Goal: Task Accomplishment & Management: Manage account settings

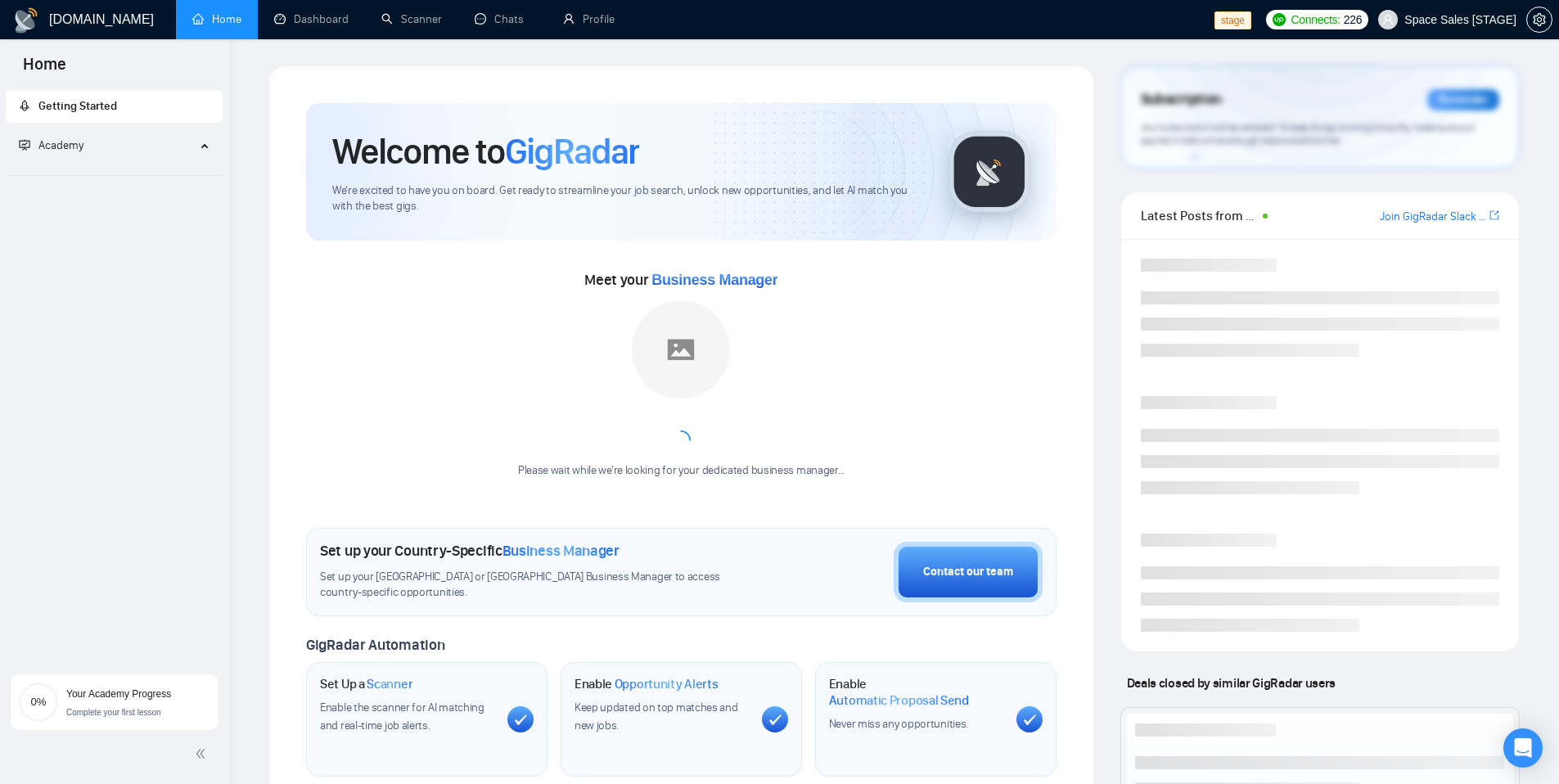
click at [1447, 19] on span "Space Sales [STAGE]" at bounding box center [1460, 19] width 112 height 0
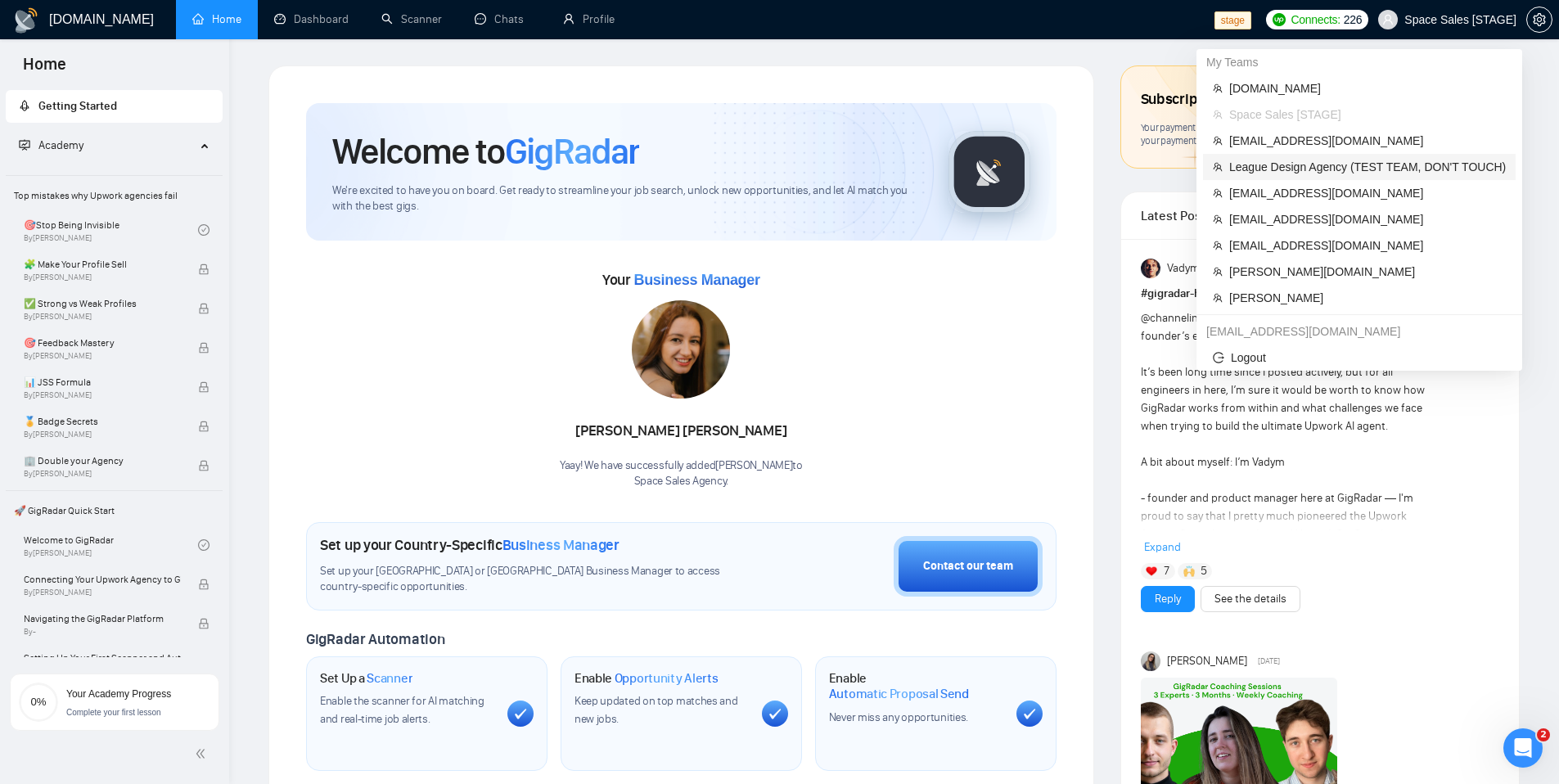
click at [1277, 167] on span "League Design Agency (TEST TEAM, DON'T TOUCH)" at bounding box center [1367, 167] width 277 height 18
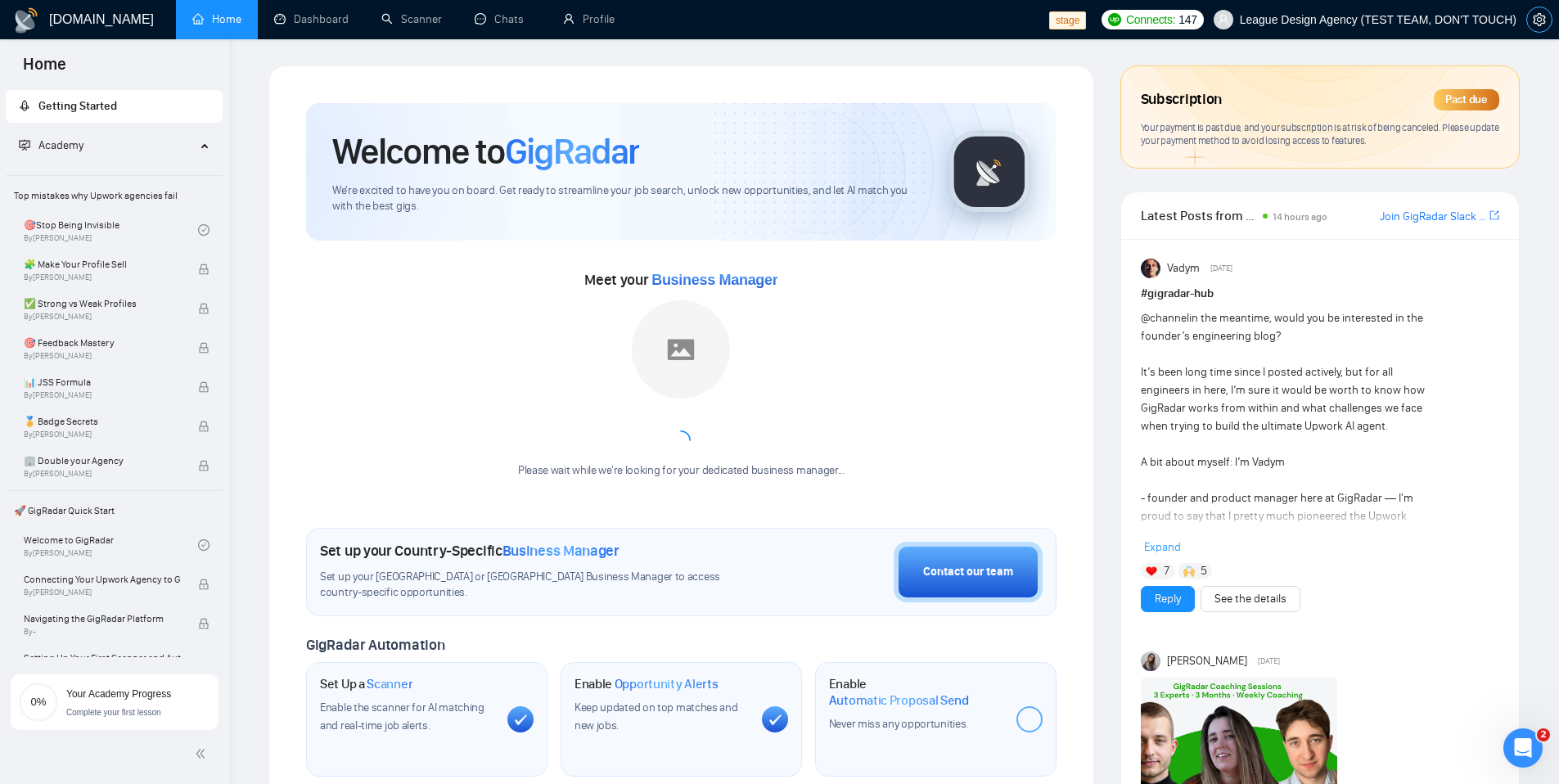
click at [1530, 25] on span "setting" at bounding box center [1540, 20] width 25 height 13
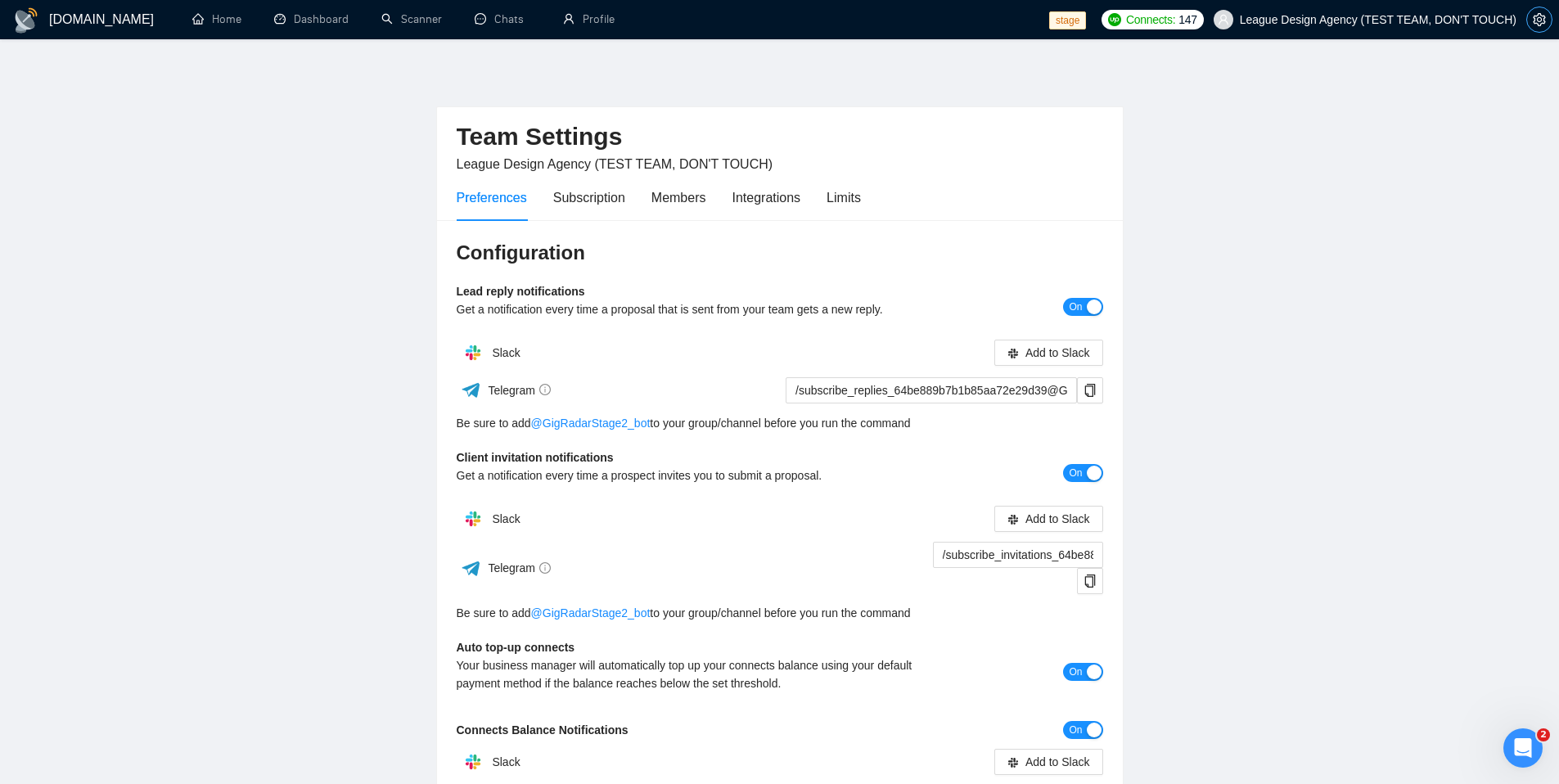
scroll to position [140, 0]
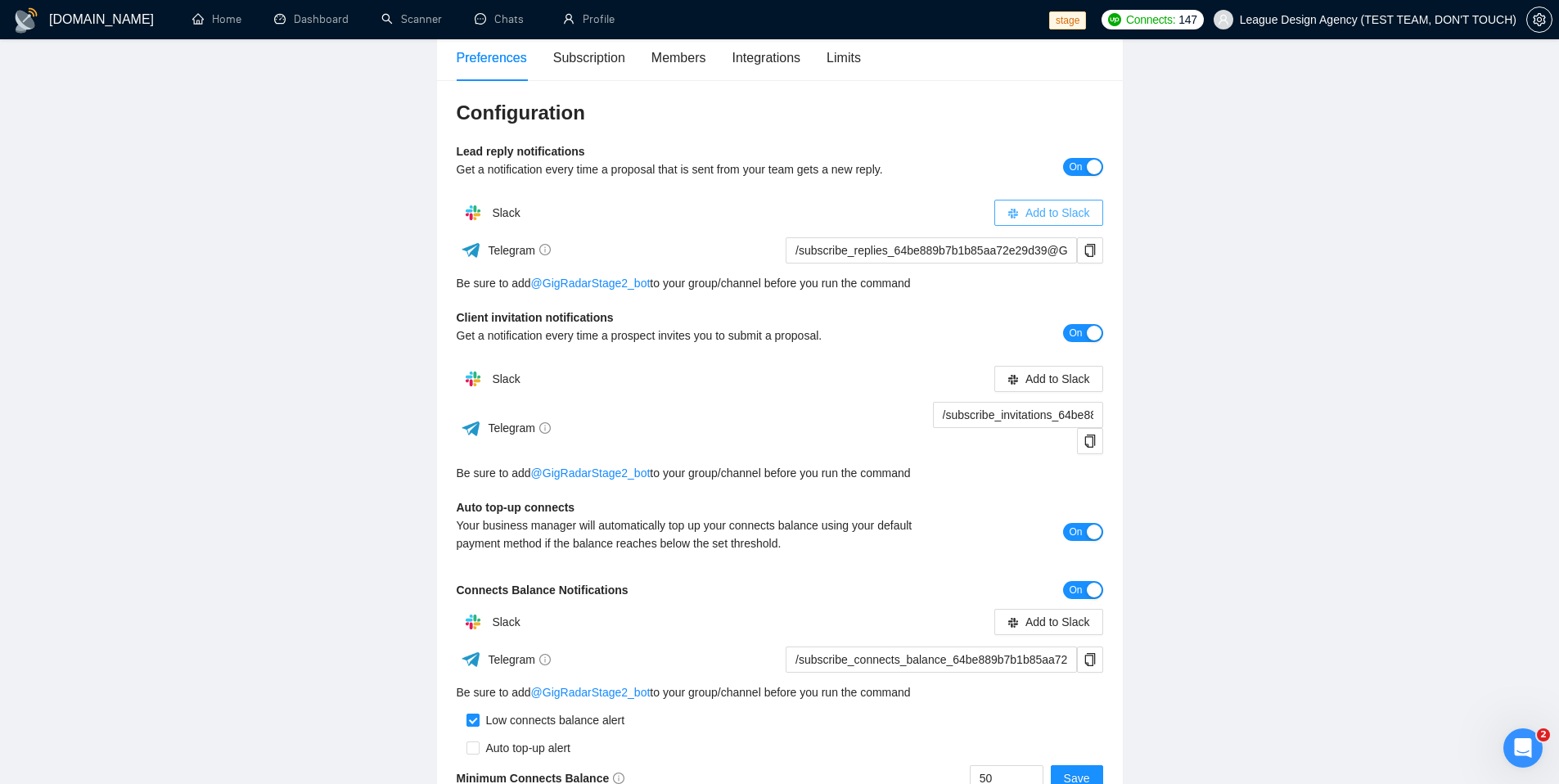
click at [1037, 216] on span "Add to Slack" at bounding box center [1058, 213] width 64 height 18
click at [1211, 327] on main "Team Settings League Design Agency (TEST TEAM, DON'T TOUCH) Preferences Subscri…" at bounding box center [780, 368] width 1507 height 887
click at [1088, 255] on icon "copy" at bounding box center [1089, 252] width 11 height 13
click at [1291, 320] on main "Team Settings League Design Agency (TEST TEAM, DON'T TOUCH) Preferences Subscri…" at bounding box center [780, 370] width 1507 height 887
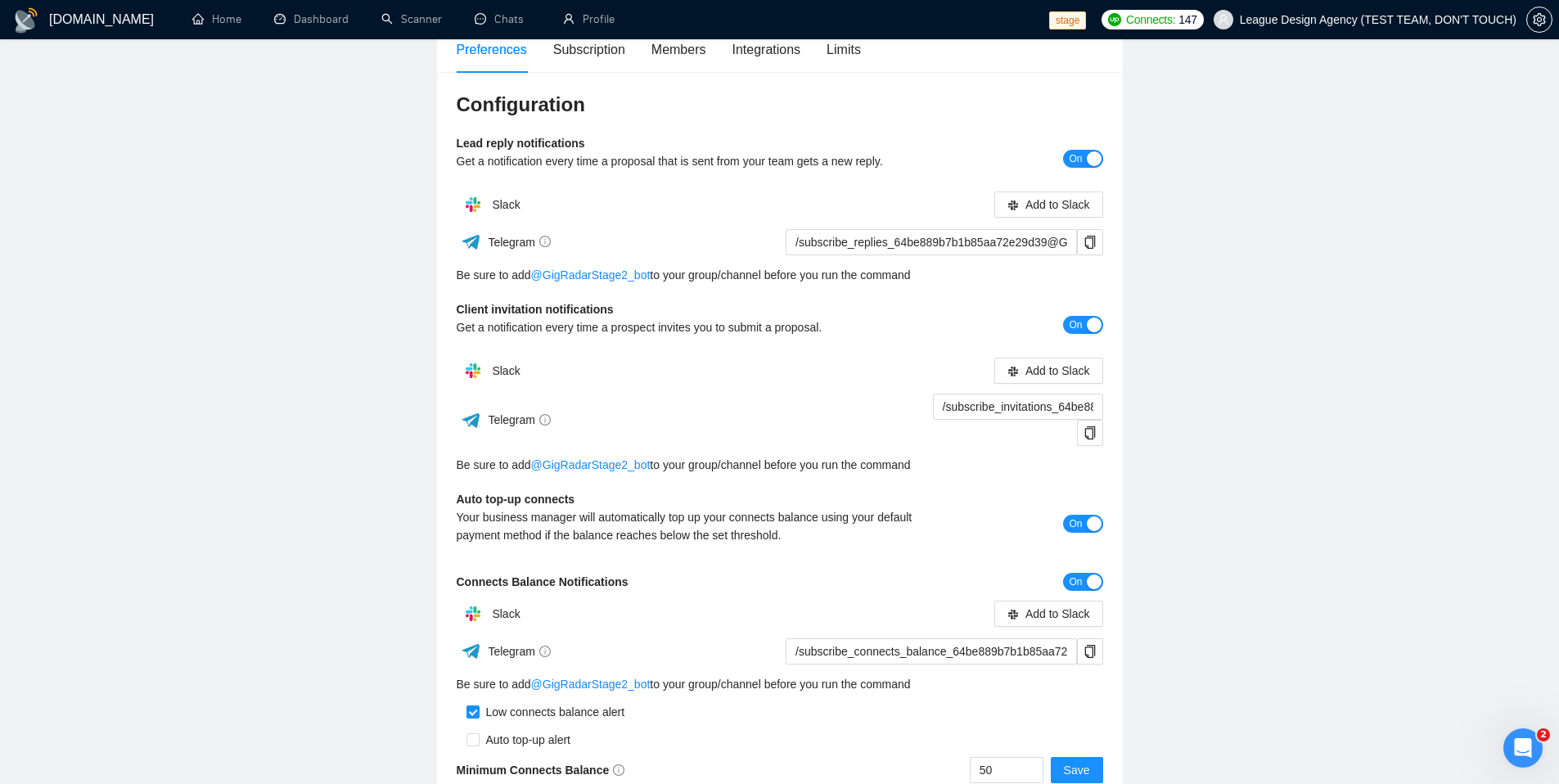
scroll to position [160, 0]
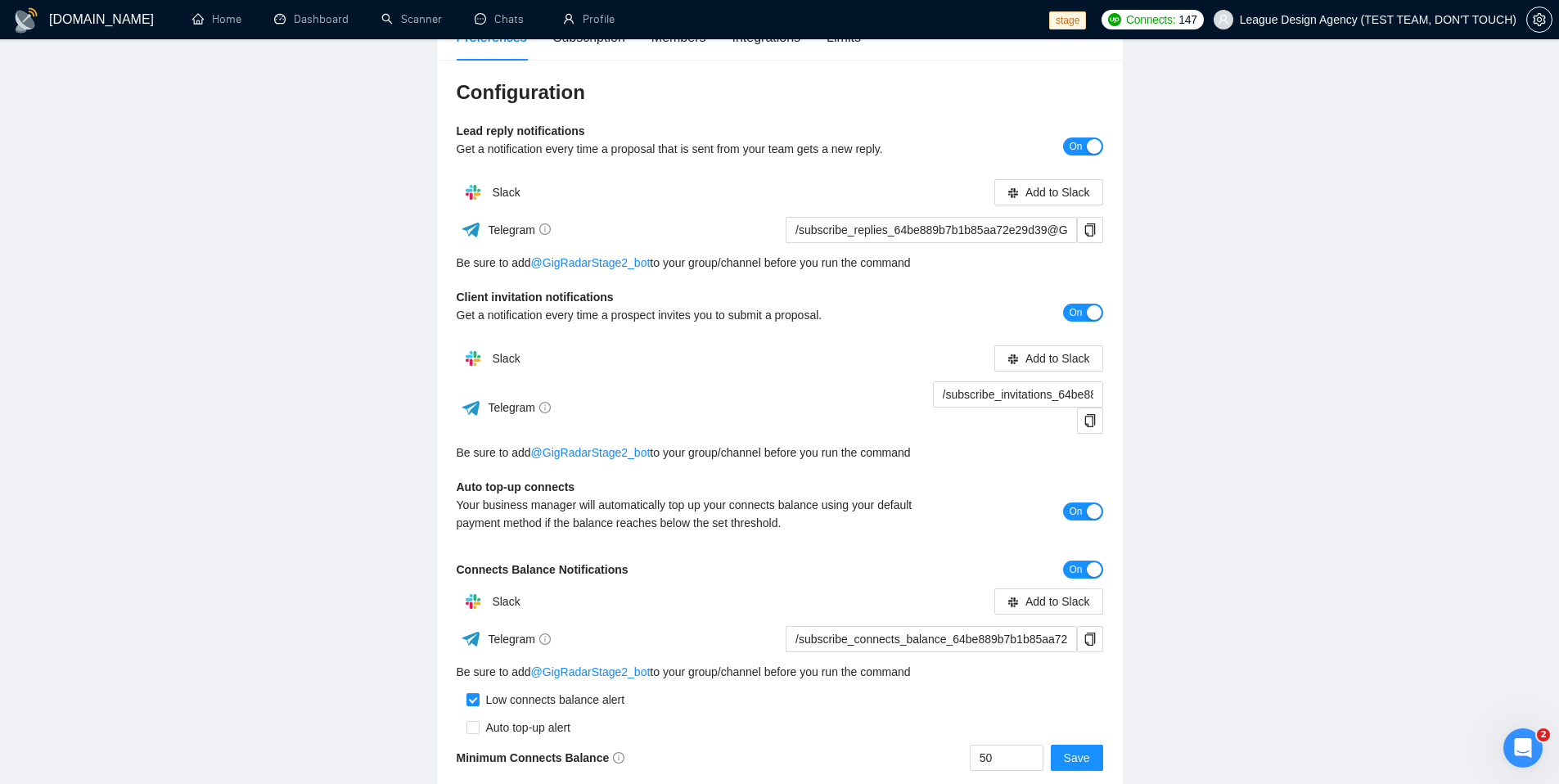
click at [718, 360] on div "Slack Add to Slack" at bounding box center [780, 358] width 646 height 33
click at [1092, 427] on button "button" at bounding box center [1089, 420] width 26 height 26
click at [1097, 419] on span "copy" at bounding box center [1090, 421] width 25 height 13
click at [1084, 314] on button "On" at bounding box center [1082, 312] width 39 height 18
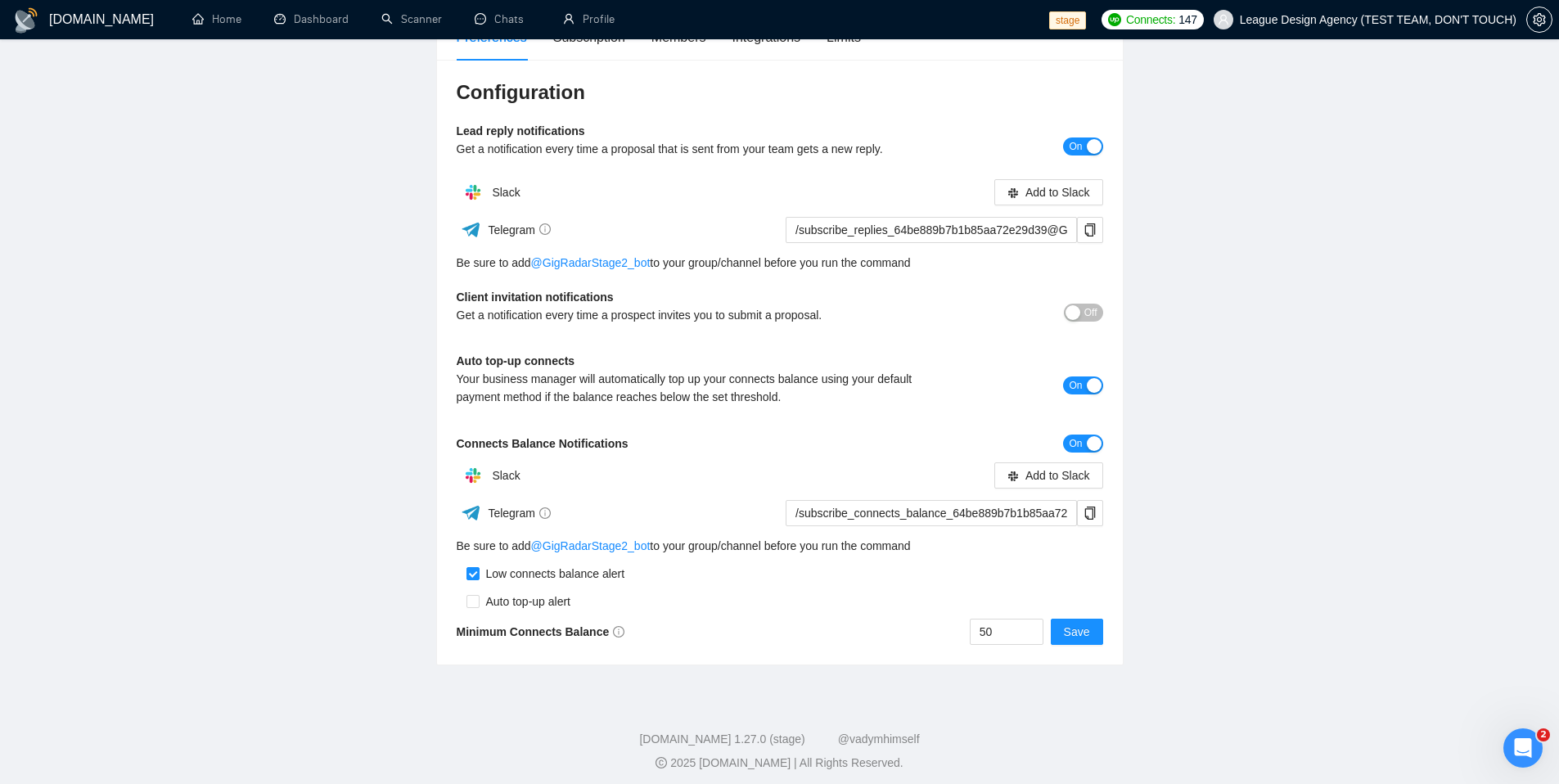
click at [1275, 353] on main "Team Settings League Design Agency (TEST TEAM, DON'T TOUCH) Preferences Subscri…" at bounding box center [780, 285] width 1507 height 760
click at [1094, 316] on span "Off" at bounding box center [1091, 312] width 13 height 18
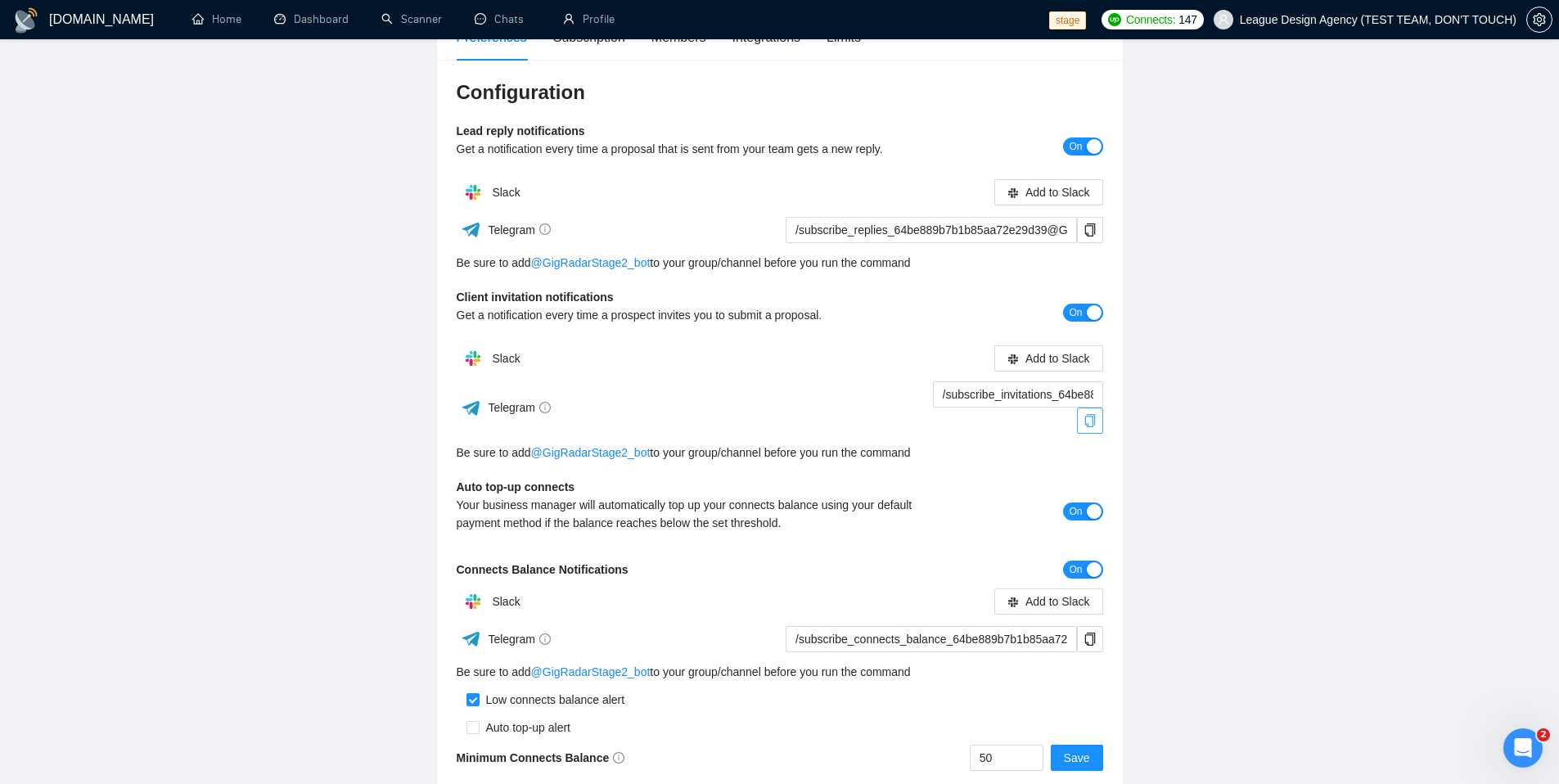
click at [1093, 423] on icon "copy" at bounding box center [1089, 421] width 11 height 13
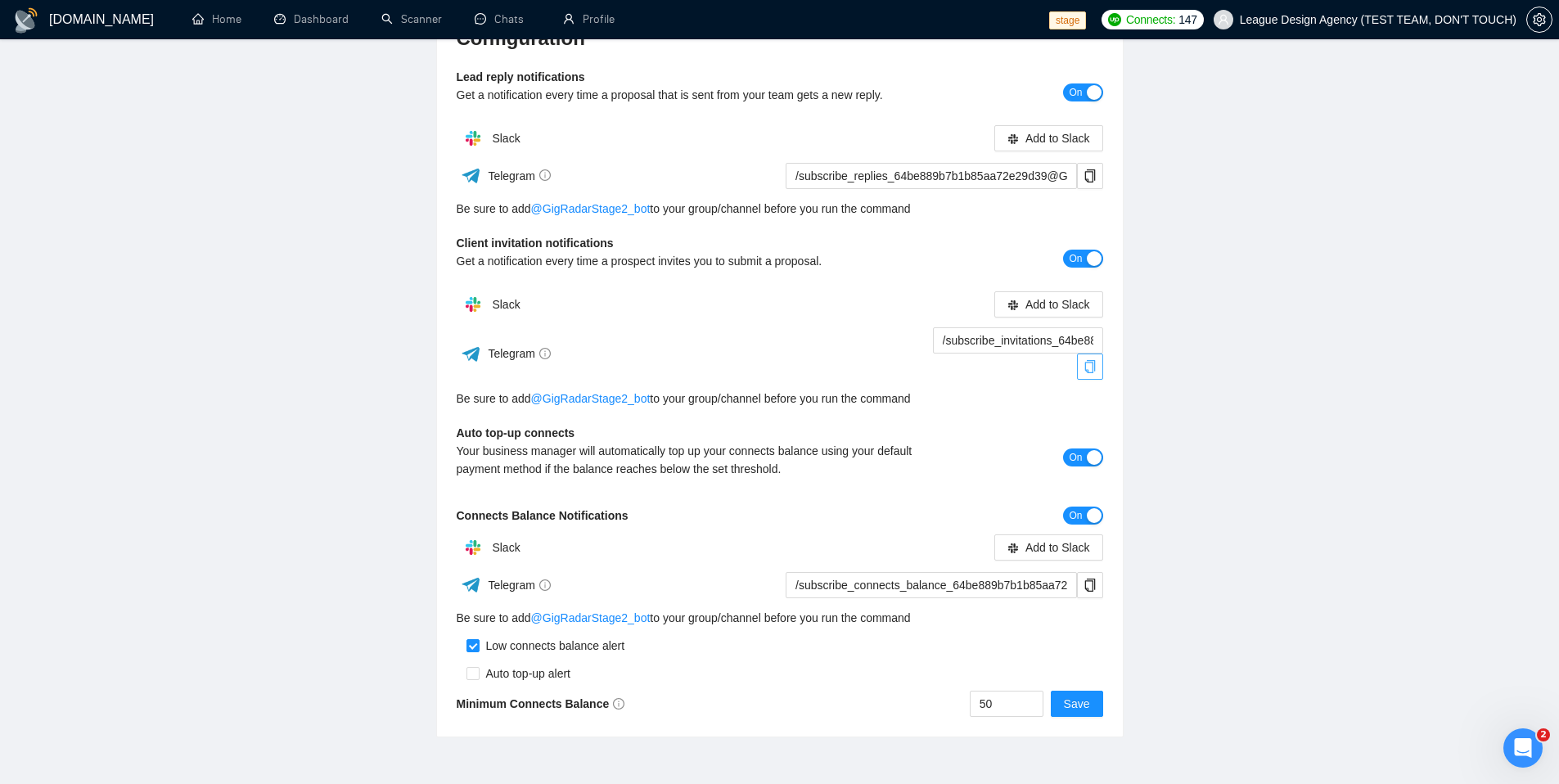
scroll to position [293, 0]
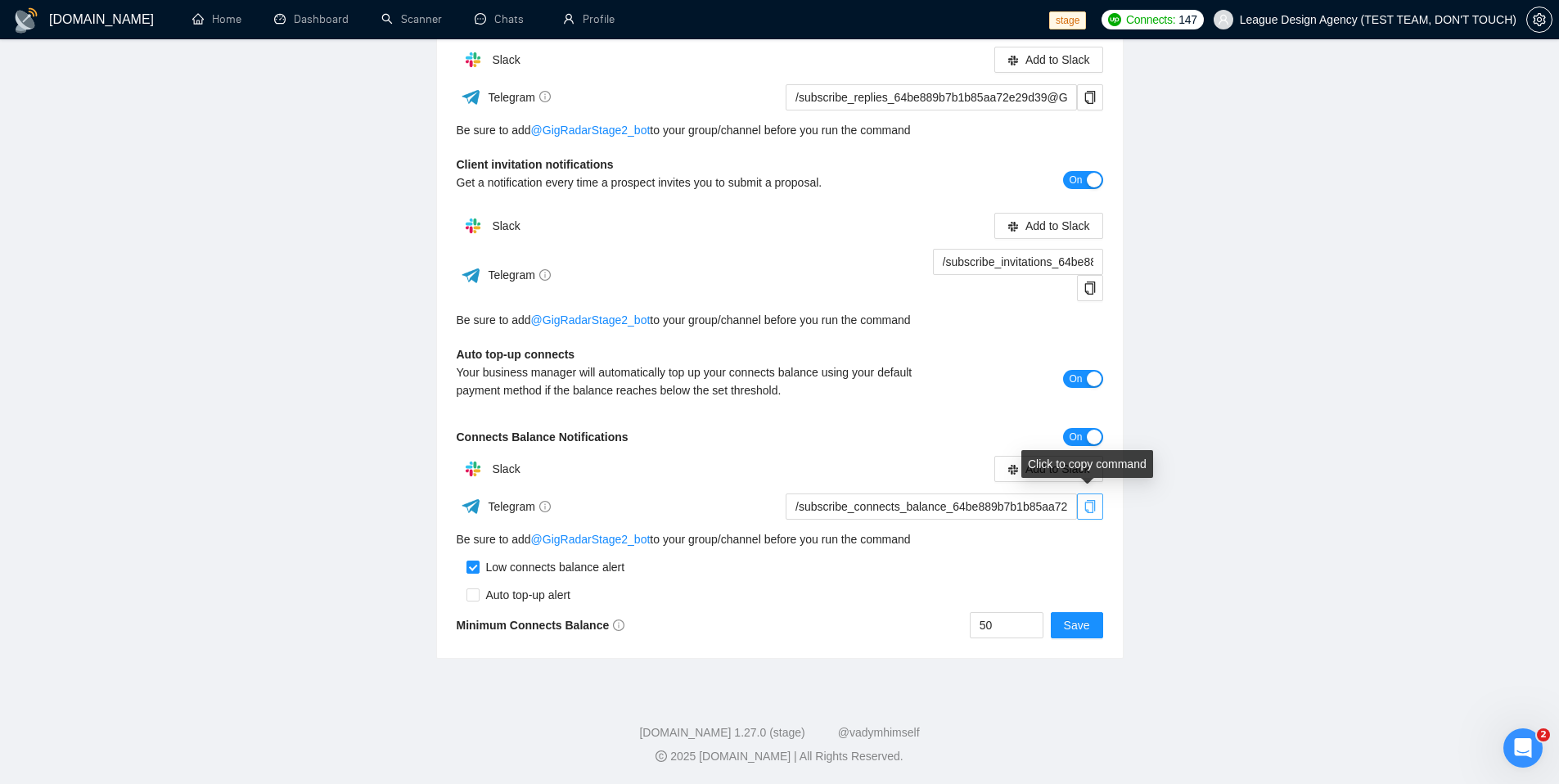
click at [1093, 505] on icon "copy" at bounding box center [1090, 507] width 13 height 13
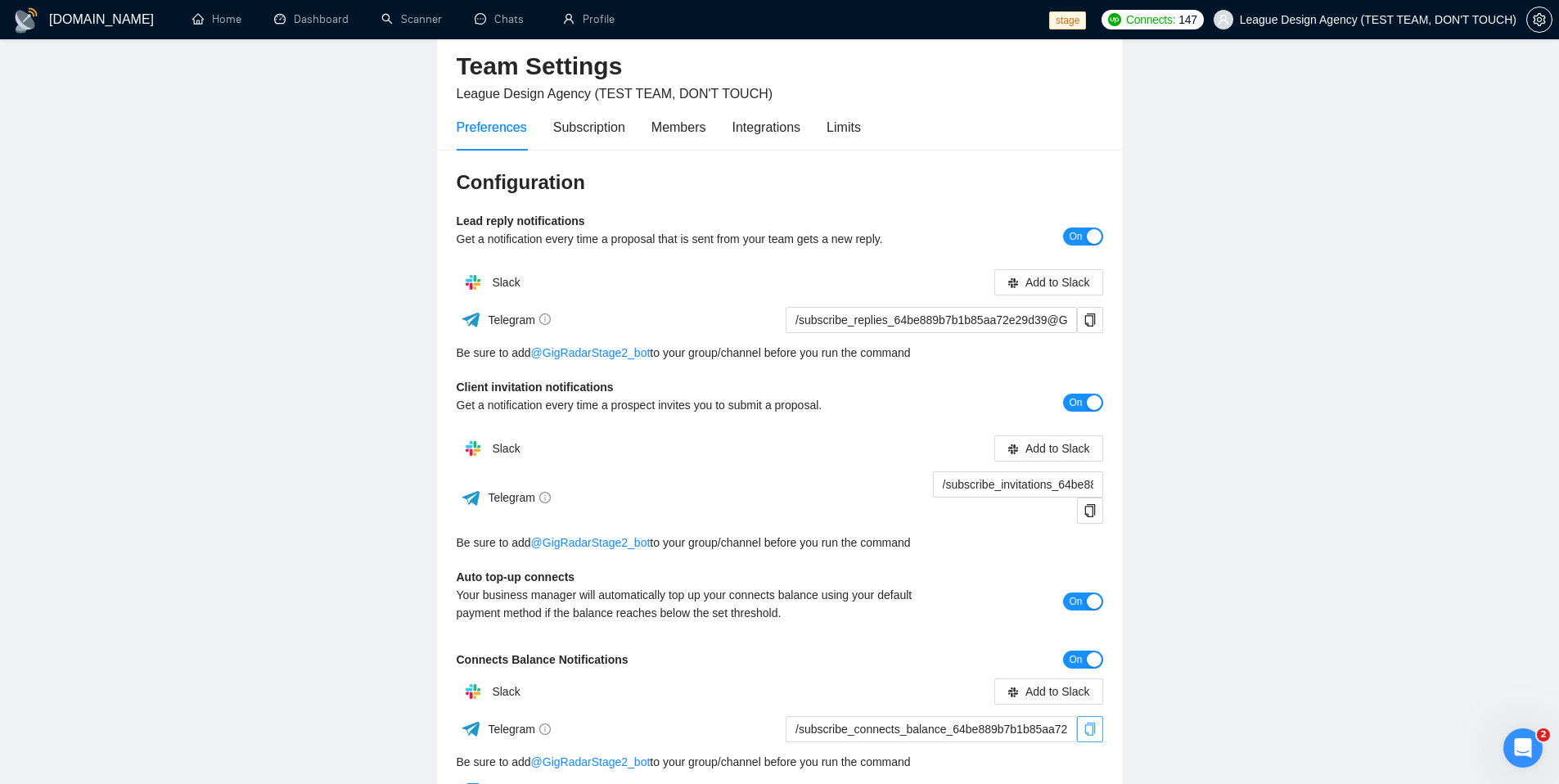
scroll to position [0, 0]
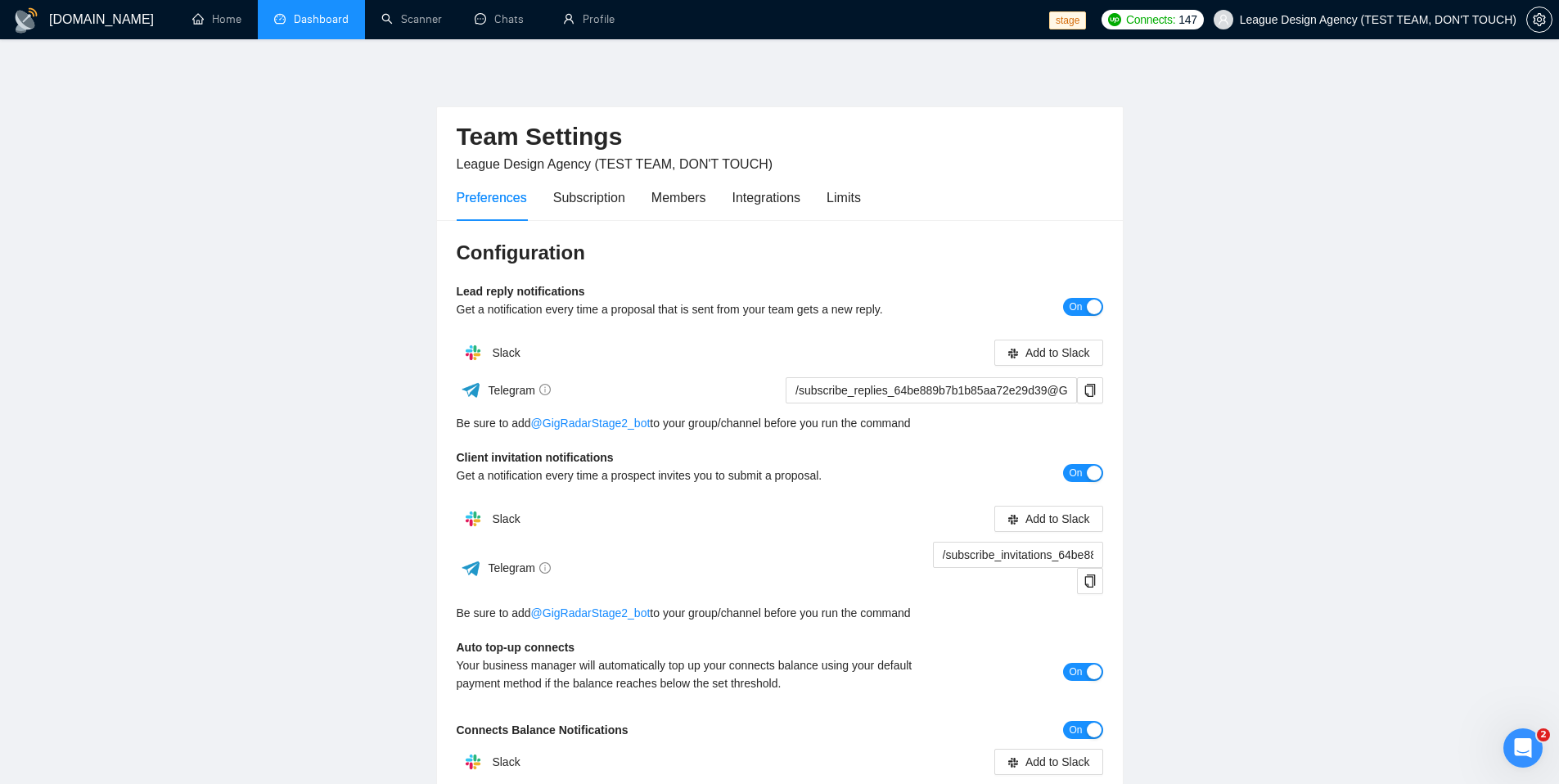
click at [295, 17] on link "Dashboard" at bounding box center [312, 19] width 75 height 14
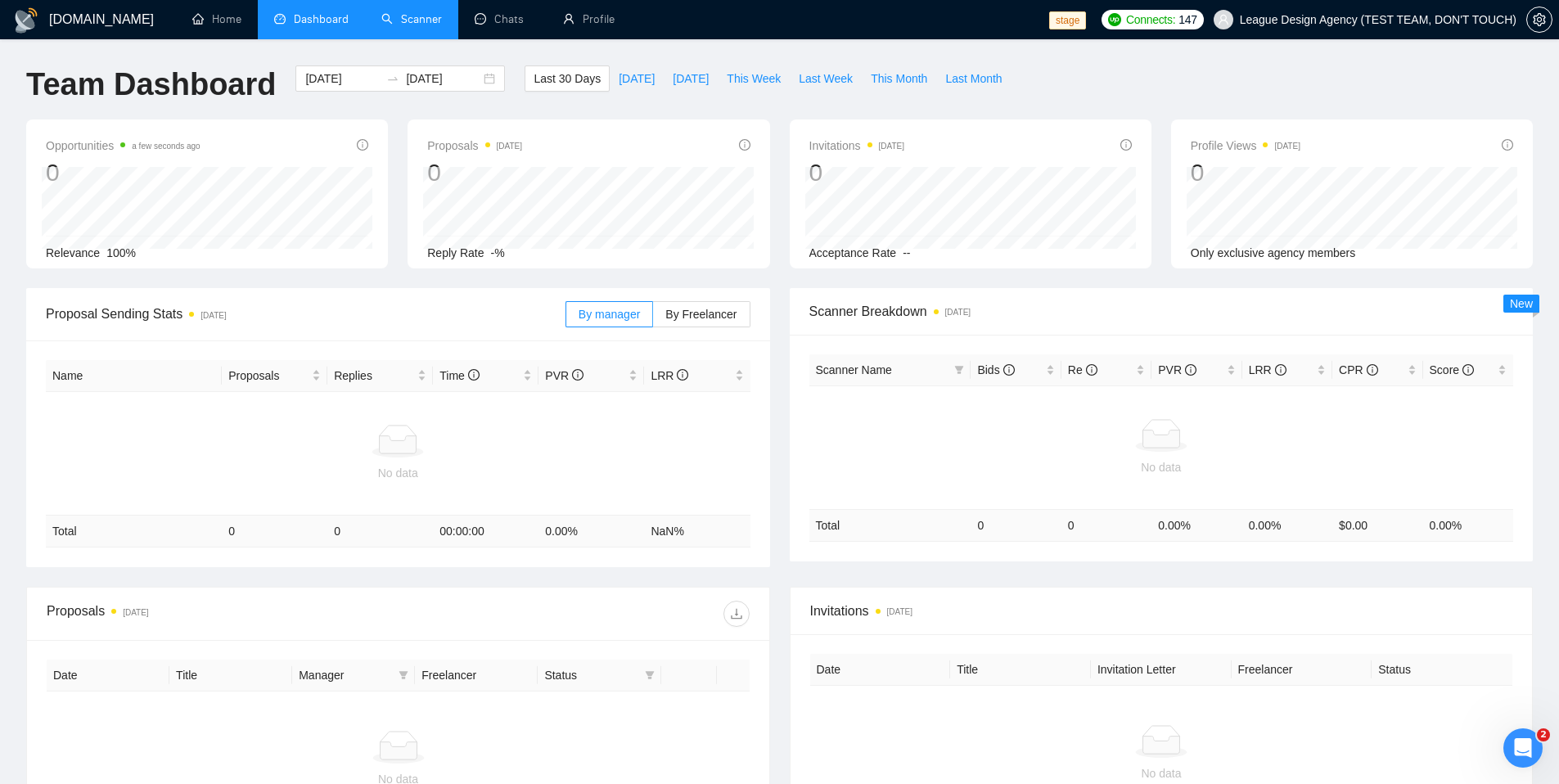
click at [389, 26] on link "Scanner" at bounding box center [411, 19] width 60 height 14
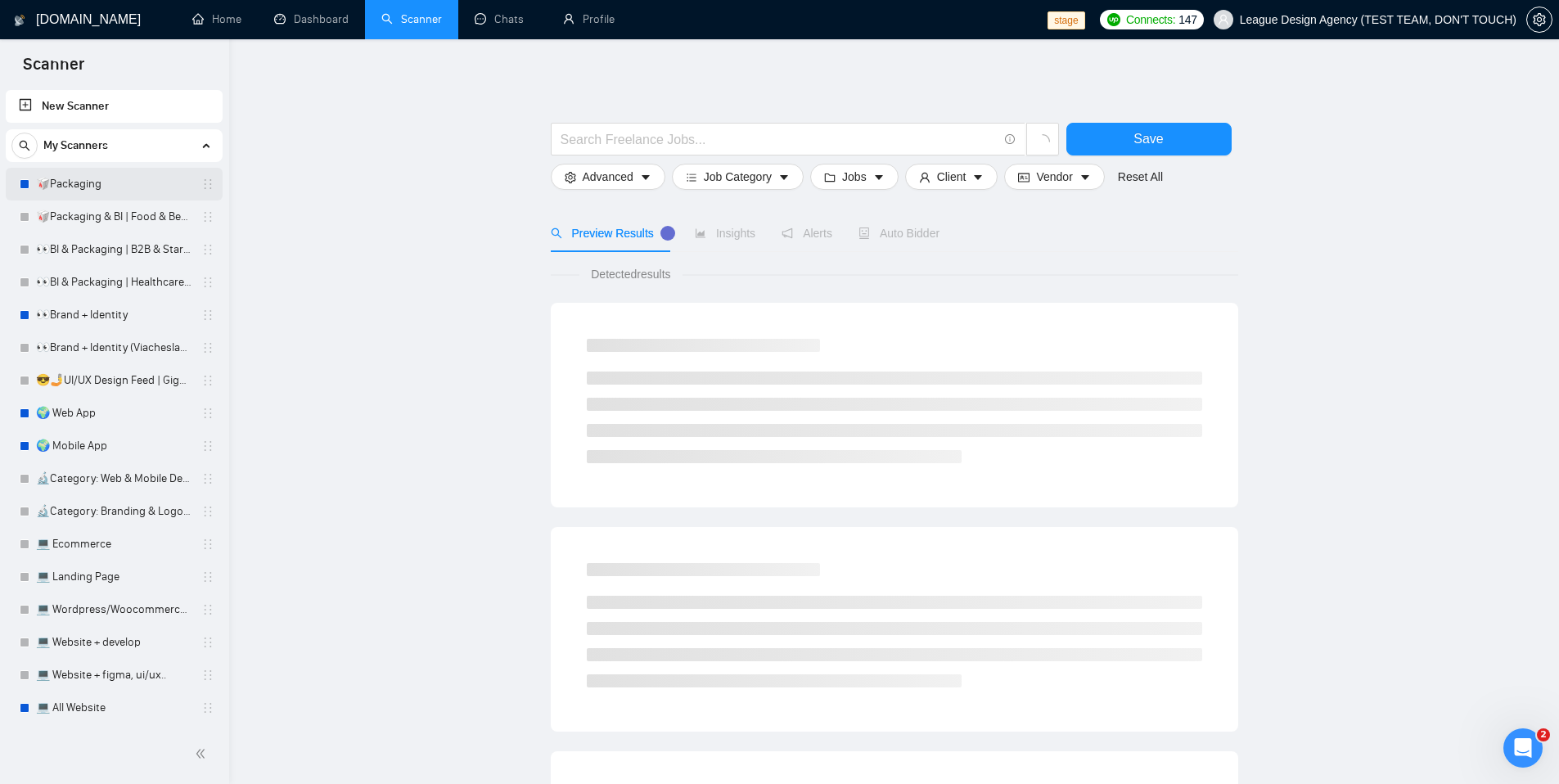
click at [71, 192] on link "🥡Packaging" at bounding box center [114, 184] width 155 height 33
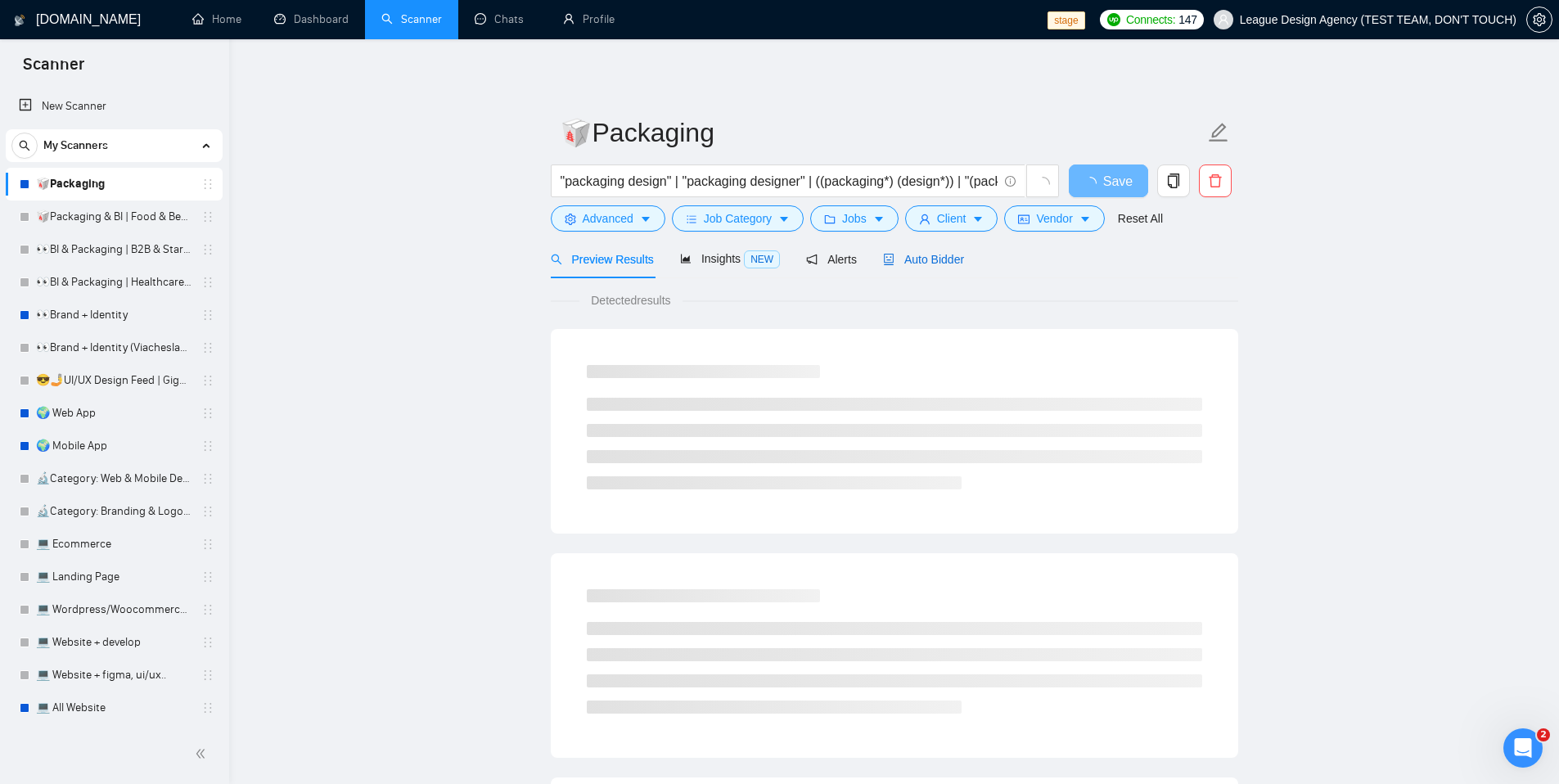
click at [919, 261] on span "Auto Bidder" at bounding box center [923, 260] width 81 height 13
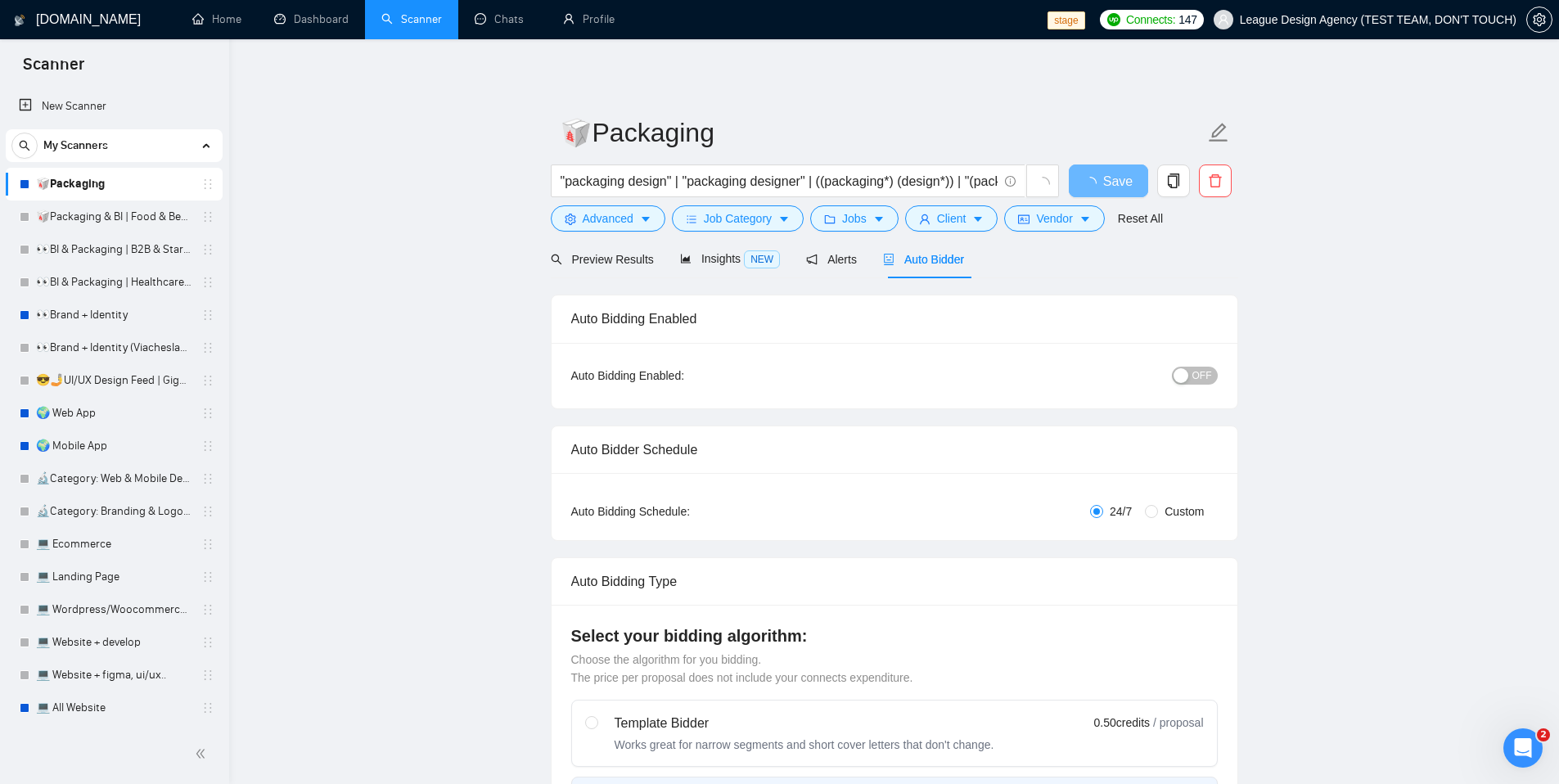
checkbox input "true"
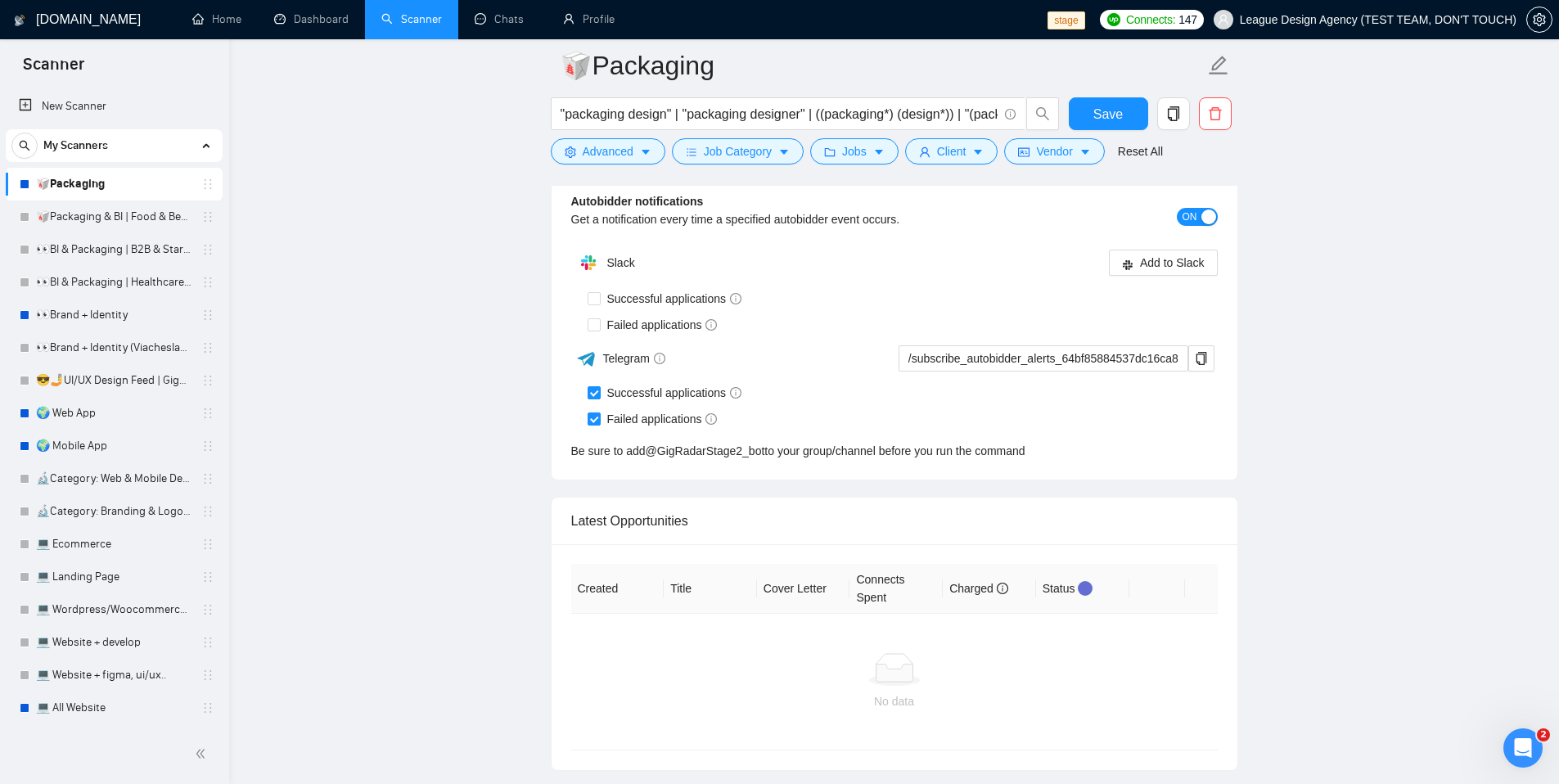
scroll to position [3832, 0]
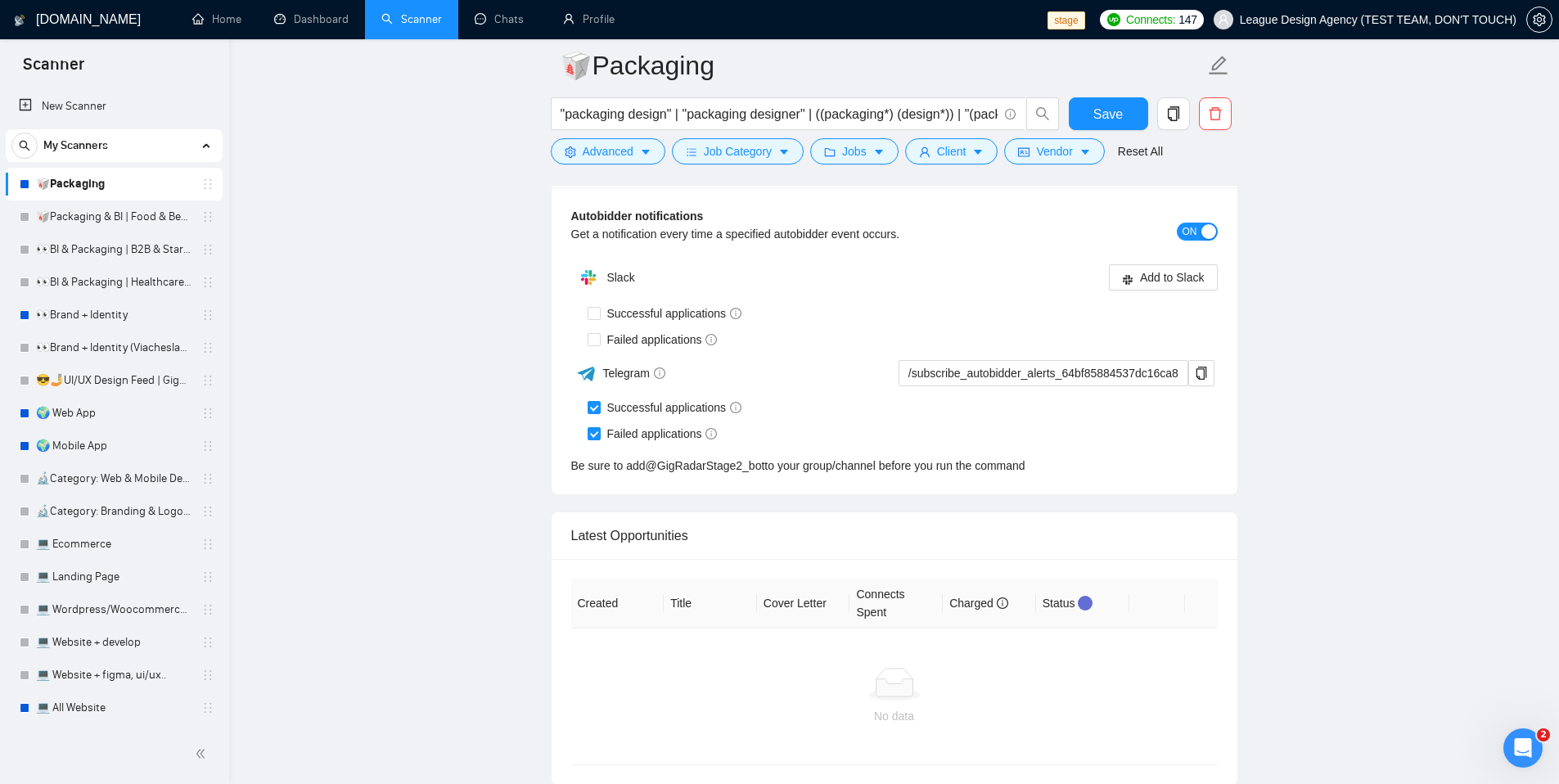
click at [289, 22] on link "Dashboard" at bounding box center [312, 19] width 75 height 14
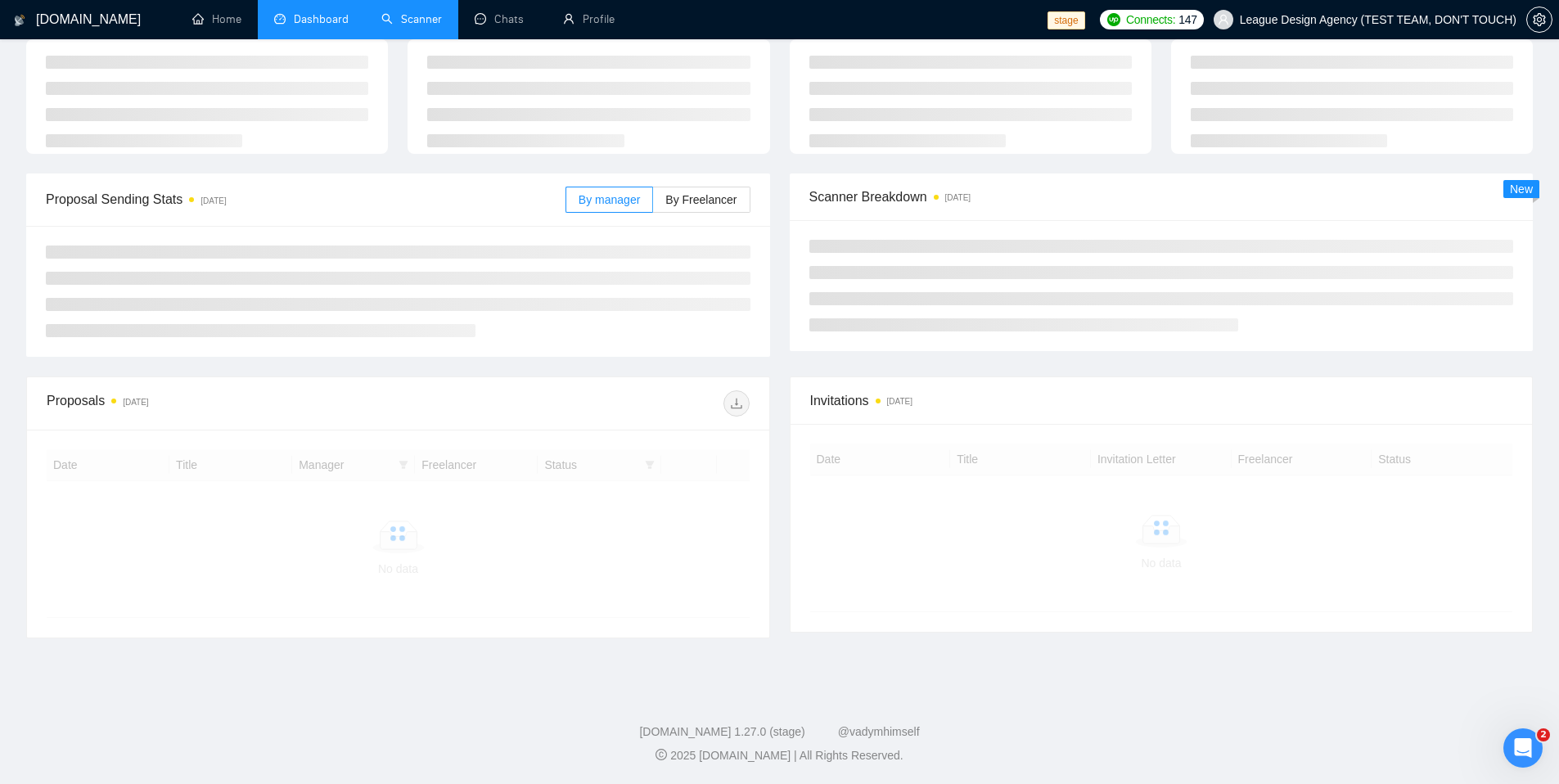
scroll to position [101, 0]
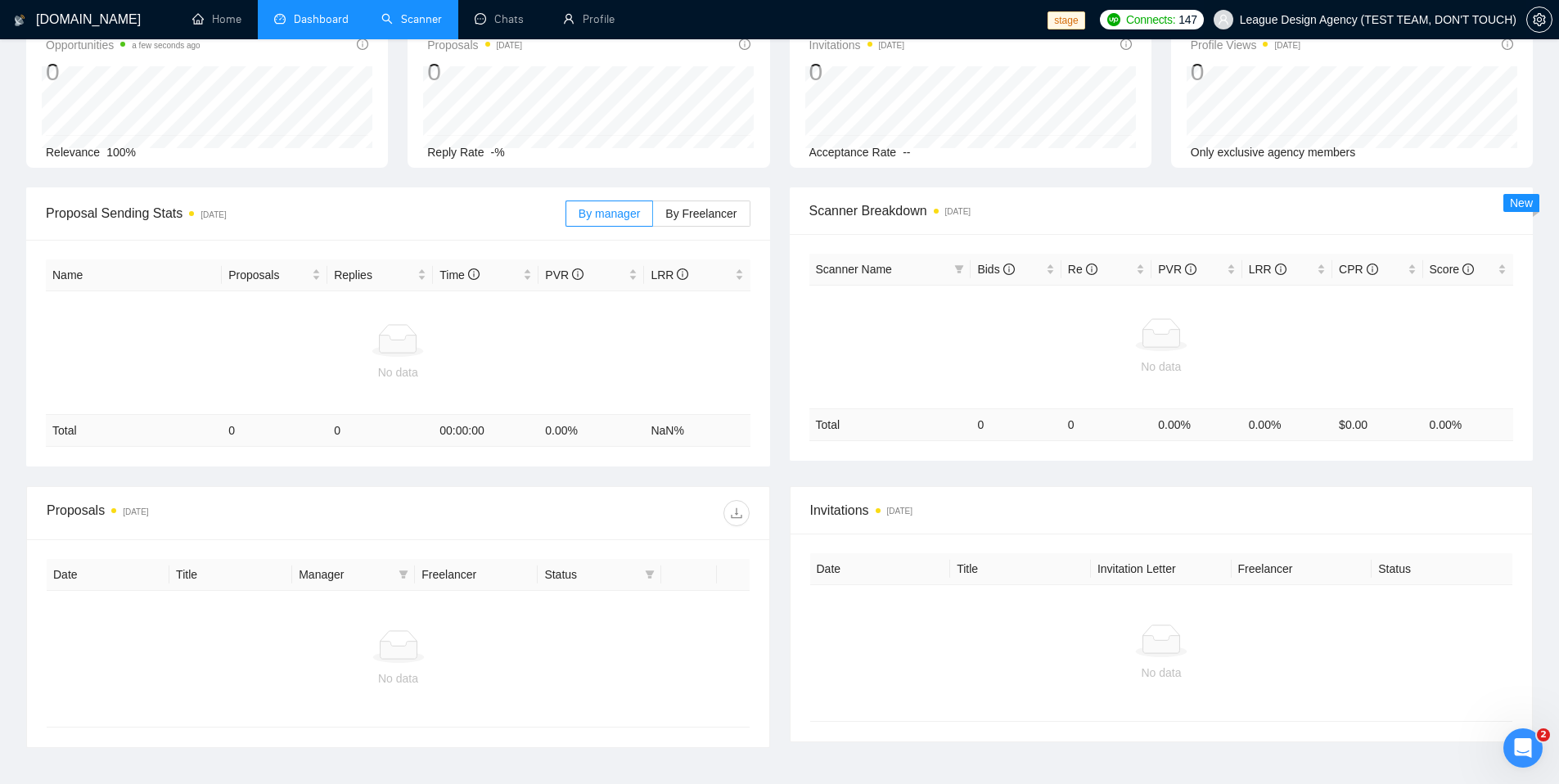
click at [1430, 19] on span "League Design Agency (TEST TEAM, DON'T TOUCH)" at bounding box center [1378, 19] width 277 height 0
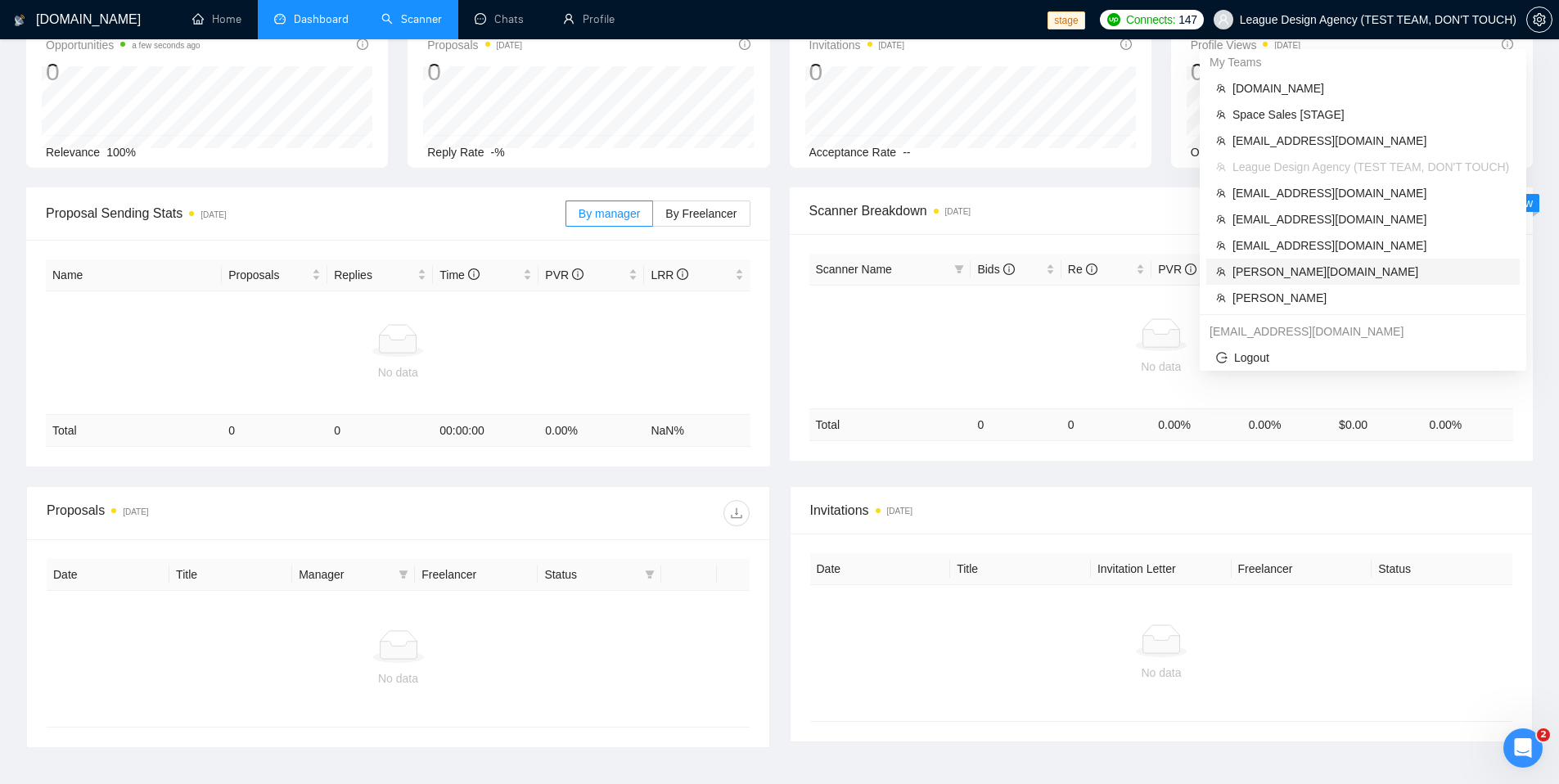
click at [1254, 265] on span "Gearheart.io" at bounding box center [1371, 271] width 277 height 18
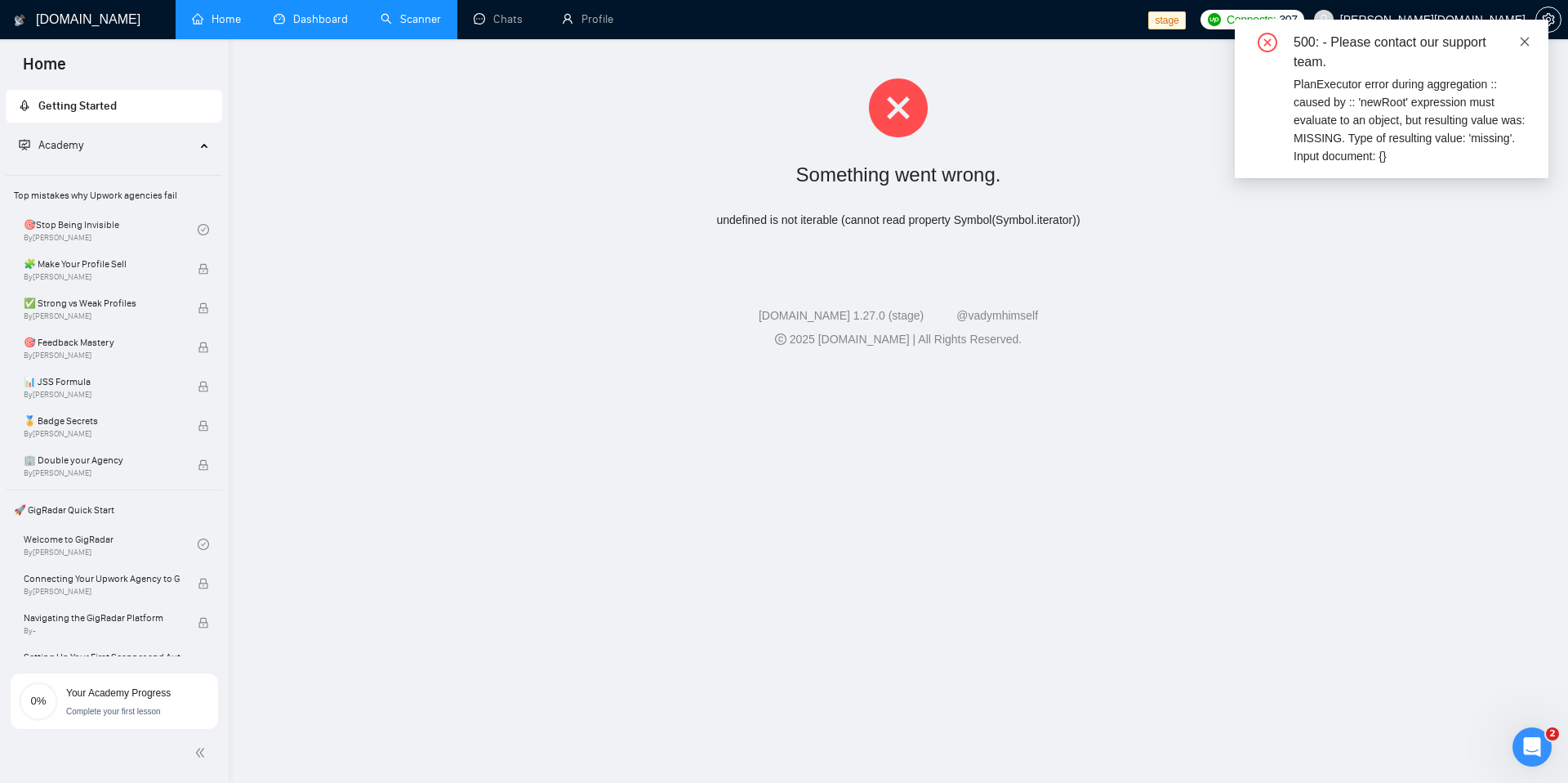
click at [1520, 42] on icon "close" at bounding box center [1525, 42] width 11 height 11
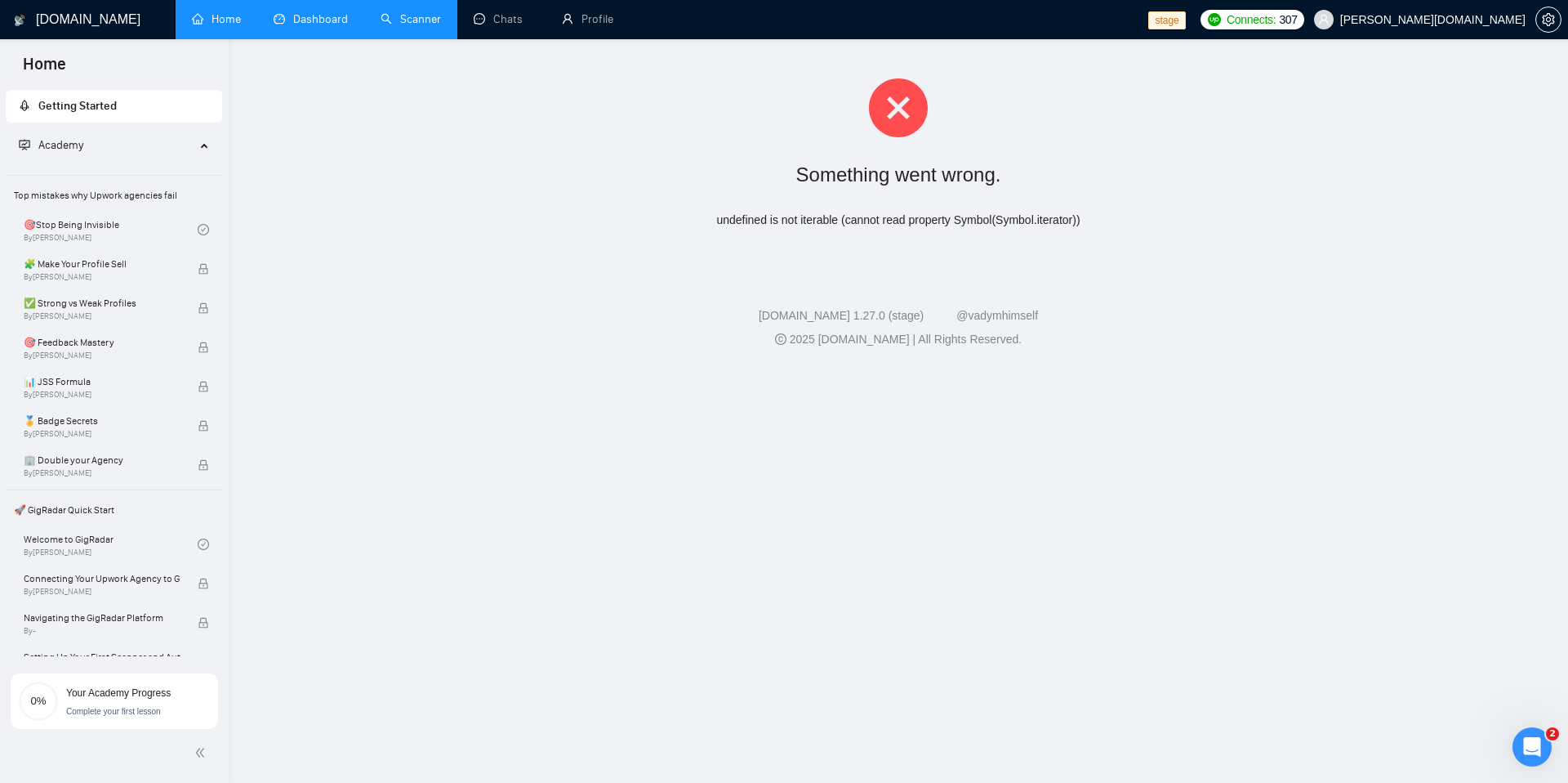
click at [202, 26] on link "Home" at bounding box center [216, 19] width 49 height 14
click at [1544, 16] on icon "setting" at bounding box center [1549, 20] width 13 height 13
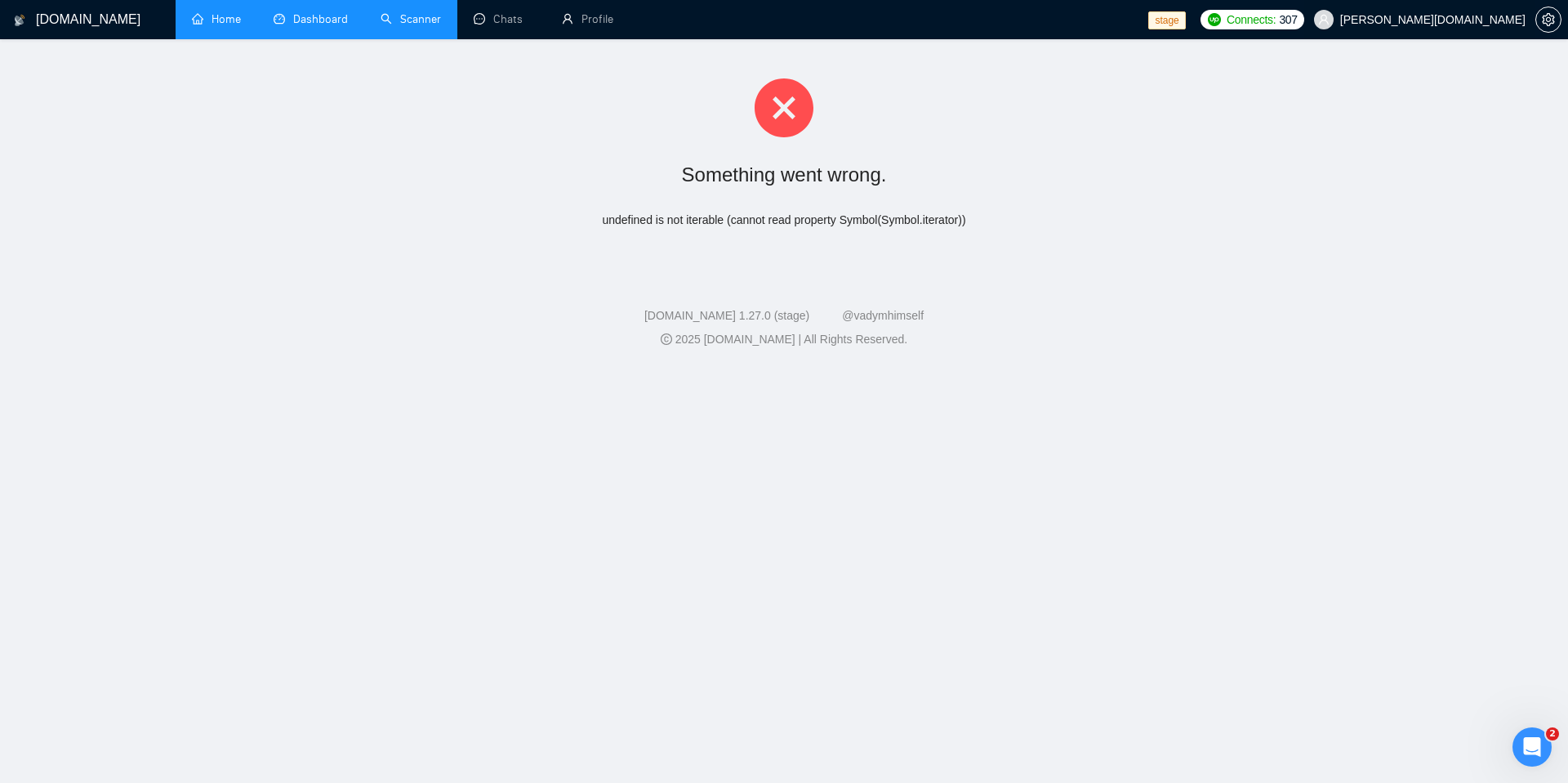
click at [1517, 19] on span "Gearheart.io" at bounding box center [1433, 19] width 186 height 0
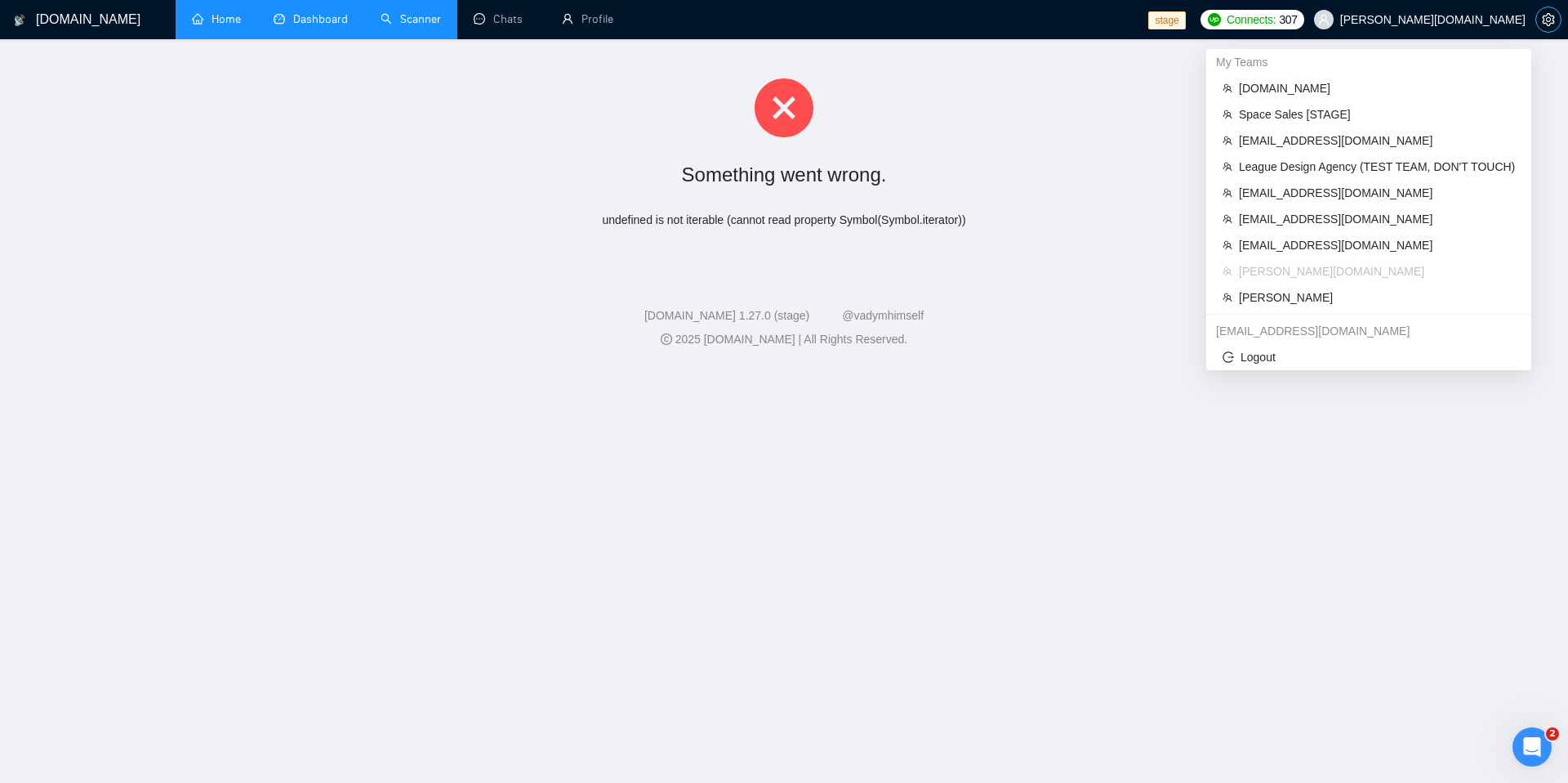
click at [1553, 16] on icon "setting" at bounding box center [1549, 20] width 13 height 13
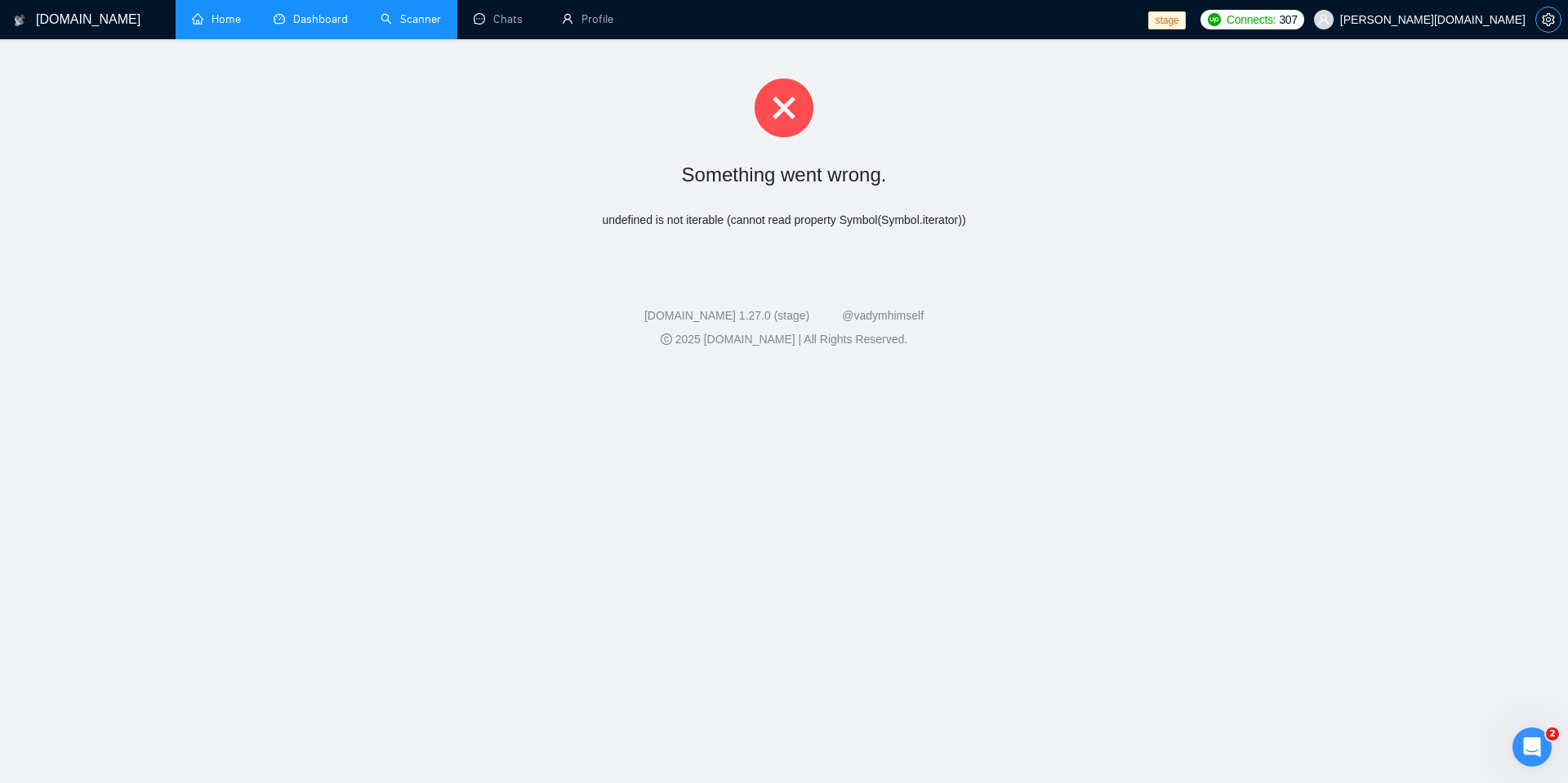
click at [1553, 16] on icon "setting" at bounding box center [1549, 20] width 13 height 13
click at [599, 16] on link "Profile" at bounding box center [587, 19] width 52 height 14
